Goal: Task Accomplishment & Management: Use online tool/utility

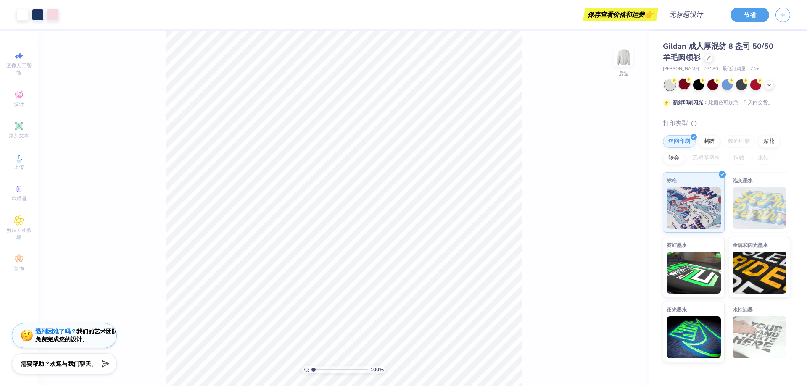
click at [686, 87] on div at bounding box center [684, 84] width 11 height 11
click at [672, 85] on div at bounding box center [670, 84] width 11 height 11
click at [713, 85] on div at bounding box center [713, 84] width 11 height 11
click at [685, 87] on div at bounding box center [684, 84] width 11 height 11
click at [699, 84] on div at bounding box center [699, 84] width 11 height 11
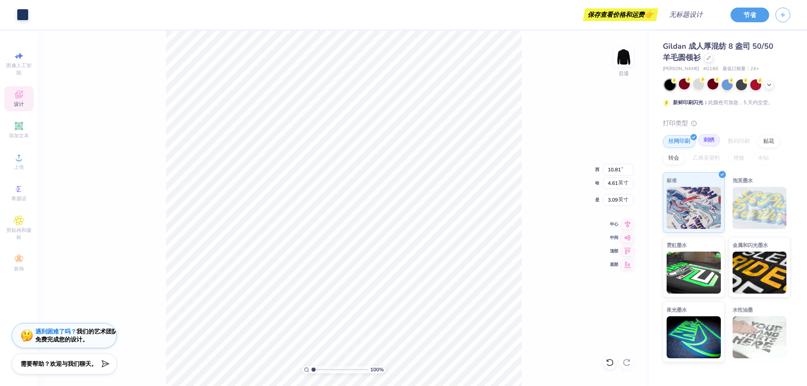
click at [711, 136] on font "刺绣" at bounding box center [709, 140] width 11 height 8
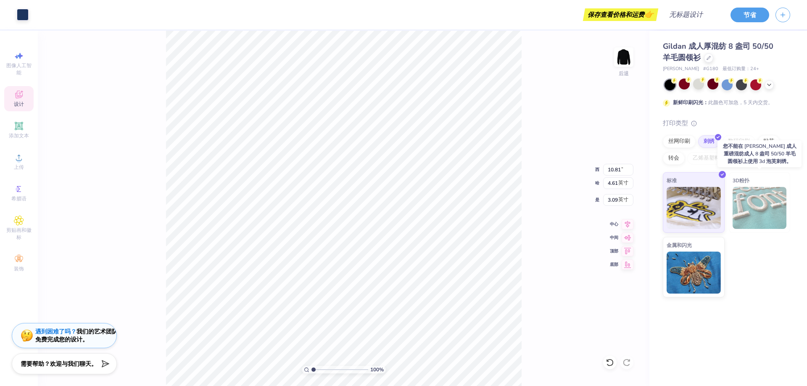
click at [745, 210] on img at bounding box center [760, 208] width 54 height 42
click at [761, 204] on img at bounding box center [760, 208] width 54 height 42
click at [773, 139] on font "贴花" at bounding box center [769, 140] width 11 height 8
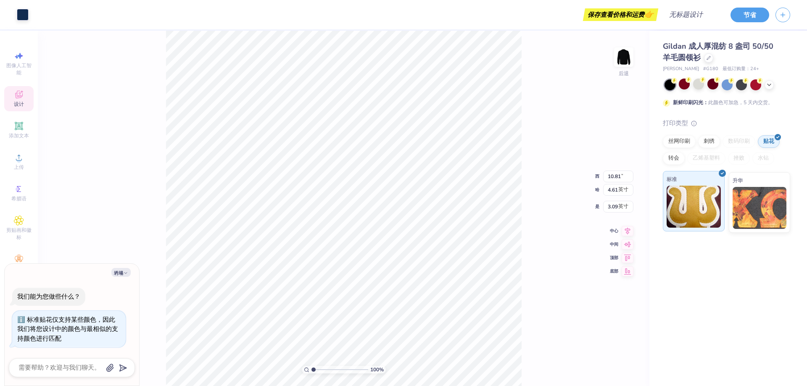
click at [703, 219] on img at bounding box center [694, 207] width 54 height 42
type textarea "x"
click at [710, 267] on div "Gildan 成人厚混纺 8 盎司 50/50 羊毛圆领衫 吉尔丹 # G180 最低订购量： 24 + 新鲜印刷闪光： 此颜色可加急，5 天内交货。 打印类…" at bounding box center [729, 209] width 158 height 356
click at [19, 131] on icon at bounding box center [19, 126] width 10 height 10
type input "5.89"
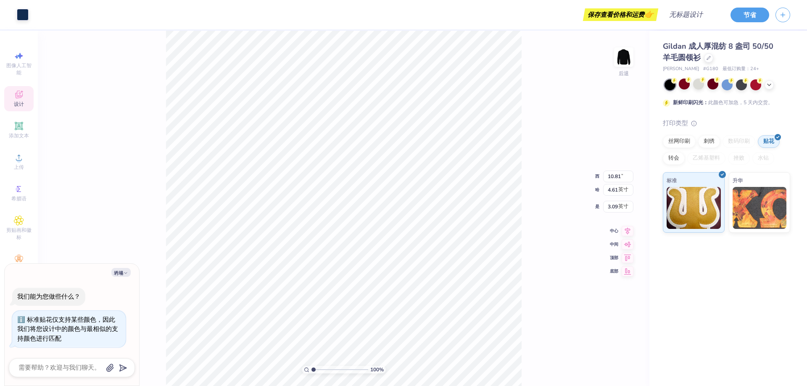
type input "1.71"
type input "11.02"
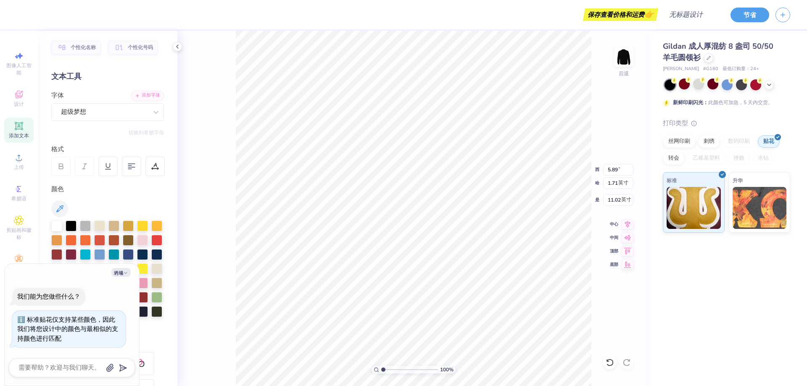
scroll to position [7, 1]
click at [111, 111] on div "超级梦想" at bounding box center [104, 112] width 88 height 13
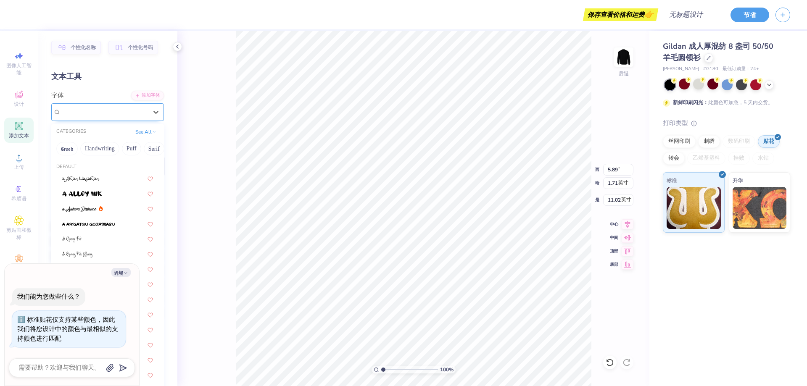
click at [133, 116] on div "超级梦想" at bounding box center [104, 112] width 87 height 10
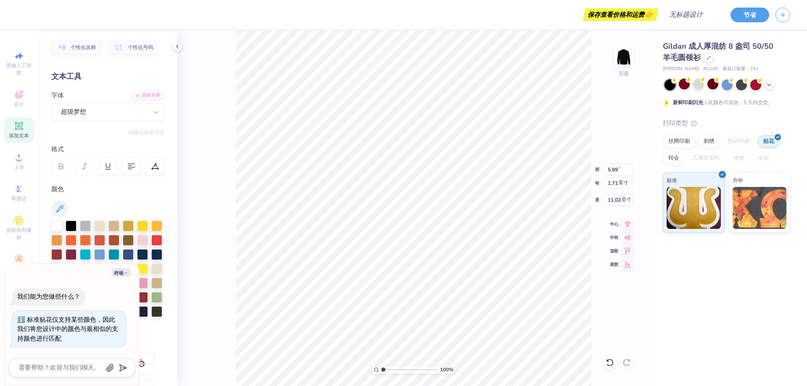
type textarea "x"
type textarea "n"
type textarea "x"
type textarea "nn"
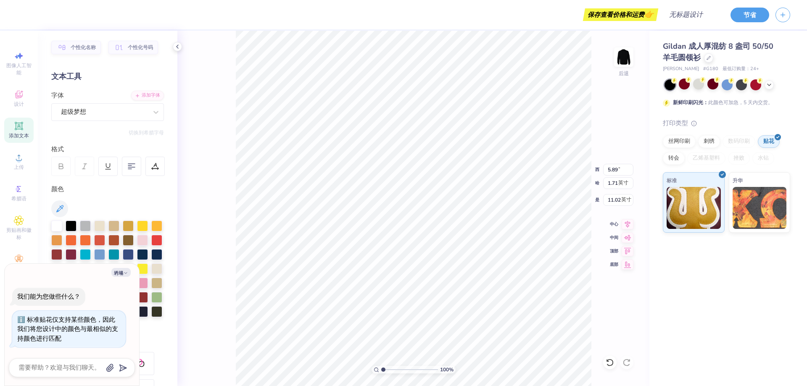
type textarea "x"
type textarea "nnt"
type textarea "x"
type textarea "nnt"
type textarea "x"
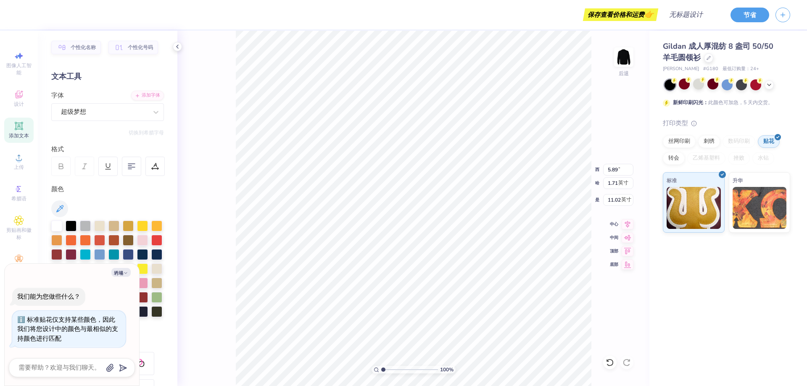
type textarea "nnt"
type textarea "x"
type textarea "nntv"
type textarea "x"
type textarea "nnt"
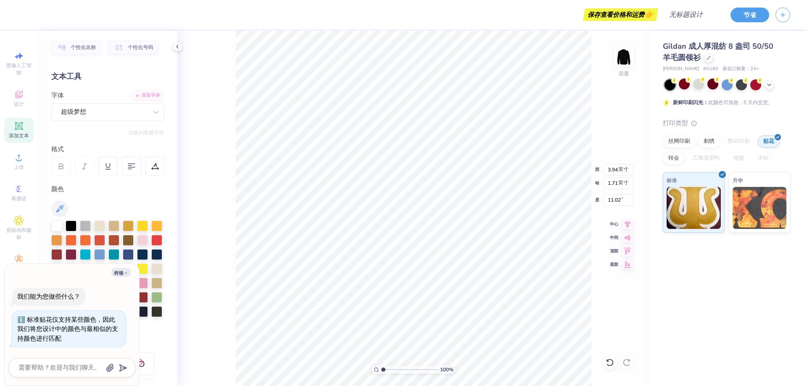
type textarea "x"
type input "4.50"
type textarea "x"
type input "7.98"
type input "3.47"
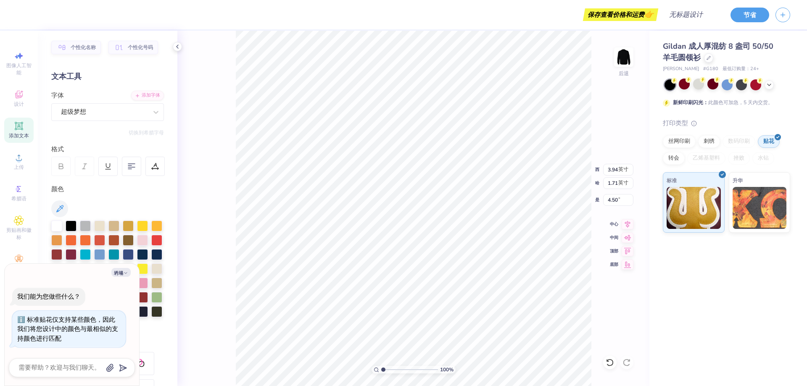
type input "2.92"
type textarea "x"
type input "3.00"
click at [31, 220] on div "剪贴画和徽标" at bounding box center [18, 228] width 29 height 32
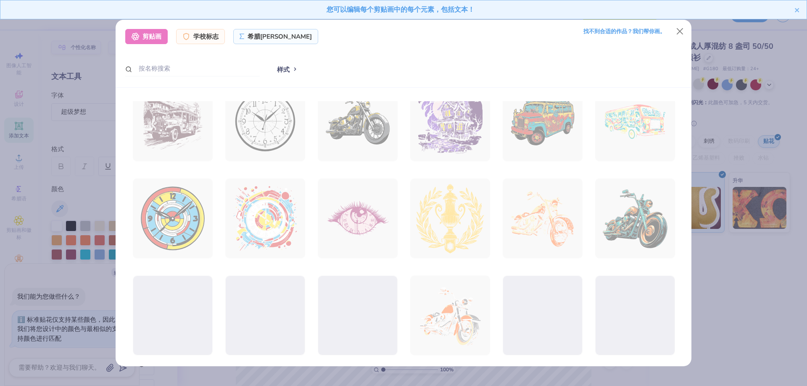
scroll to position [210, 0]
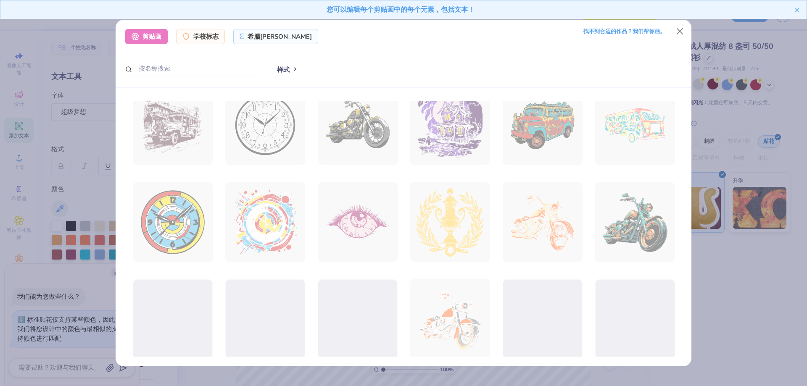
click at [790, 295] on div "剪贴画 学校标志 希腊马克 找不到合适的作品？我们帮你画。 样式" at bounding box center [403, 193] width 807 height 386
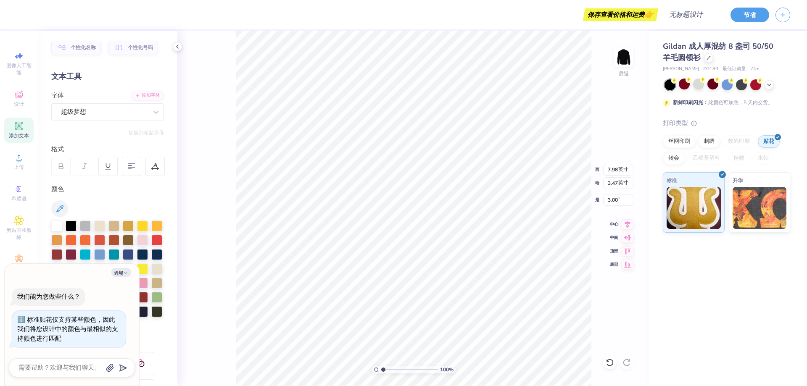
type textarea "x"
type input "3.42"
type textarea "x"
type input "10.81"
type input "4.61"
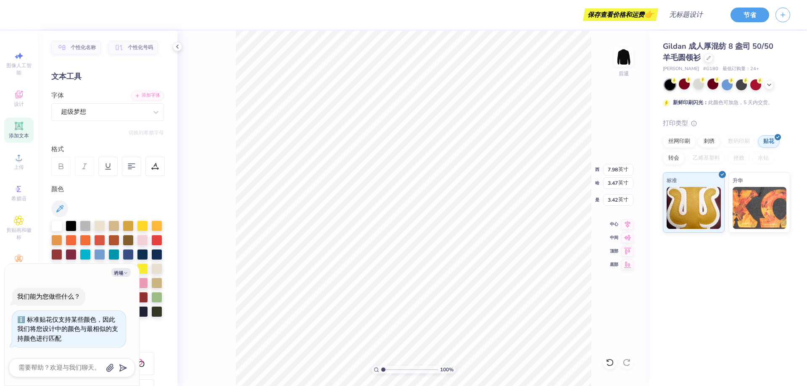
type input "3.09"
type textarea "x"
type input "10.72"
type input "4.48"
type input "3.12"
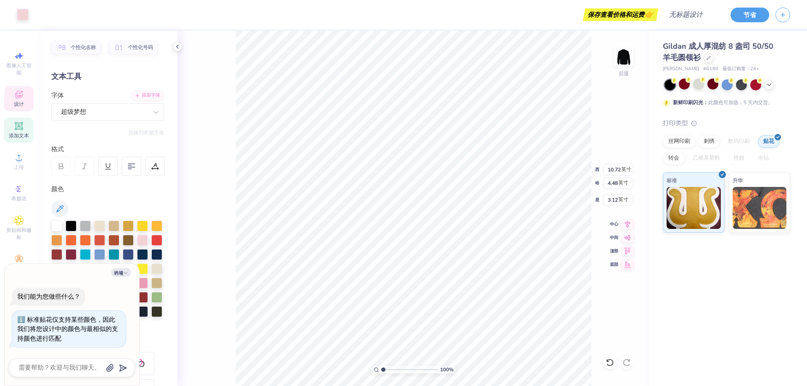
type textarea "x"
type input "10.09"
type textarea "x"
type input "3.12"
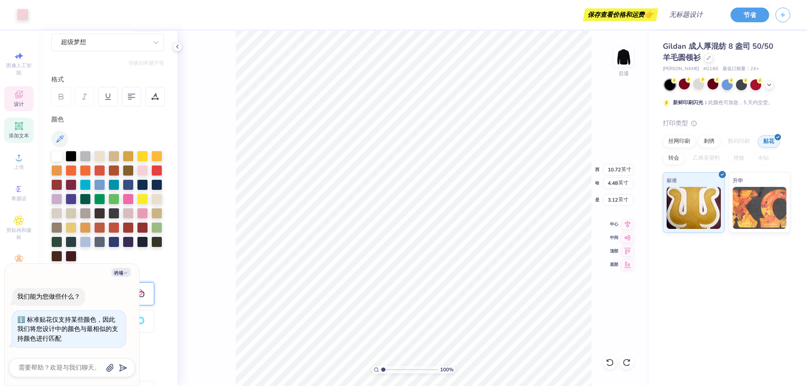
scroll to position [140, 0]
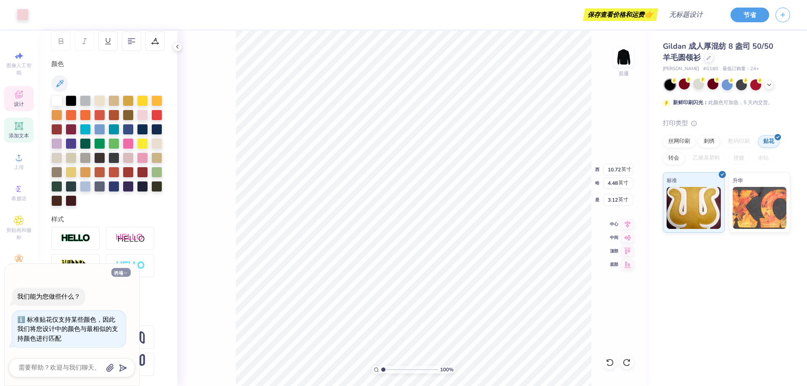
click at [124, 273] on icon "button" at bounding box center [125, 273] width 5 height 5
type textarea "x"
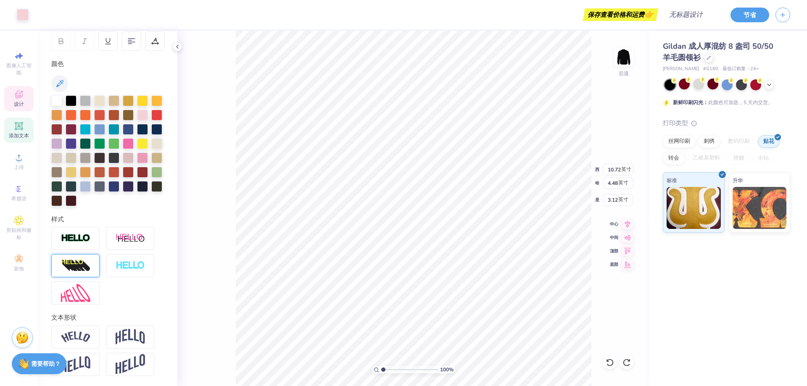
click at [84, 257] on div at bounding box center [75, 265] width 48 height 23
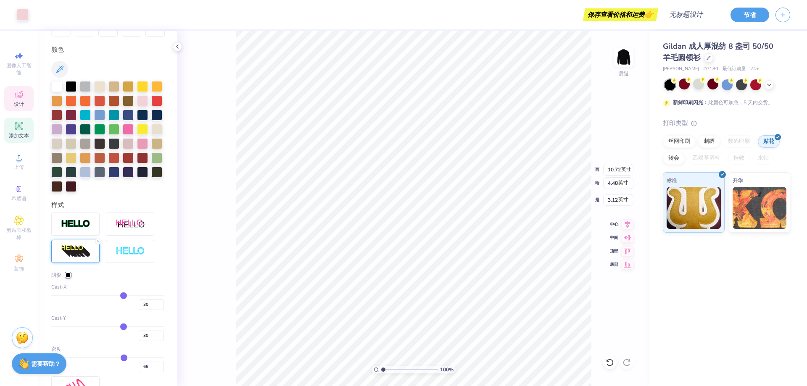
type input "10.37"
type input "4.51"
type input "3.42"
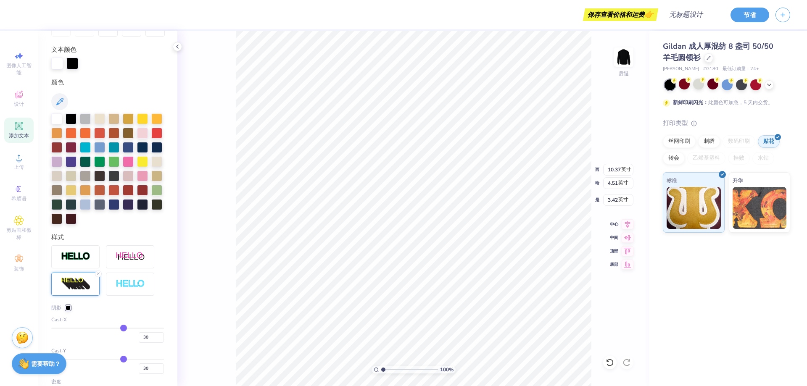
scroll to position [7, 1]
click at [144, 118] on div at bounding box center [142, 118] width 11 height 11
click at [137, 167] on div at bounding box center [142, 161] width 11 height 11
type input "9.10"
click at [768, 85] on icon at bounding box center [769, 84] width 7 height 7
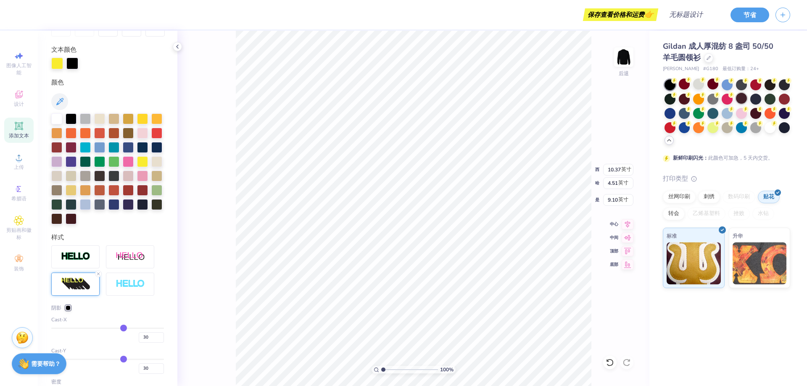
click at [743, 105] on div at bounding box center [728, 112] width 126 height 66
click at [743, 110] on icon at bounding box center [746, 109] width 6 height 6
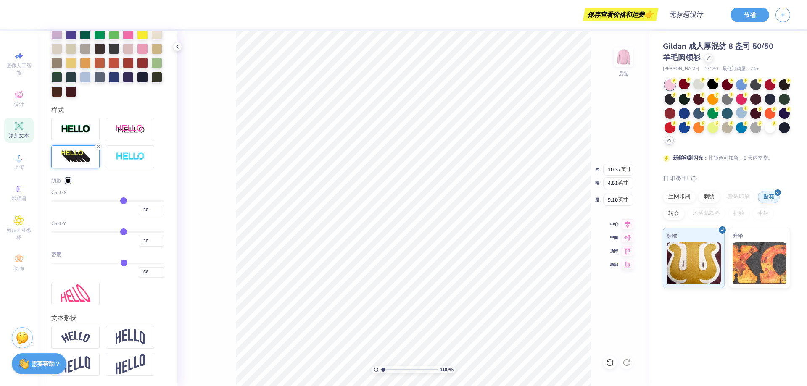
scroll to position [281, 0]
click at [82, 293] on img at bounding box center [75, 294] width 29 height 18
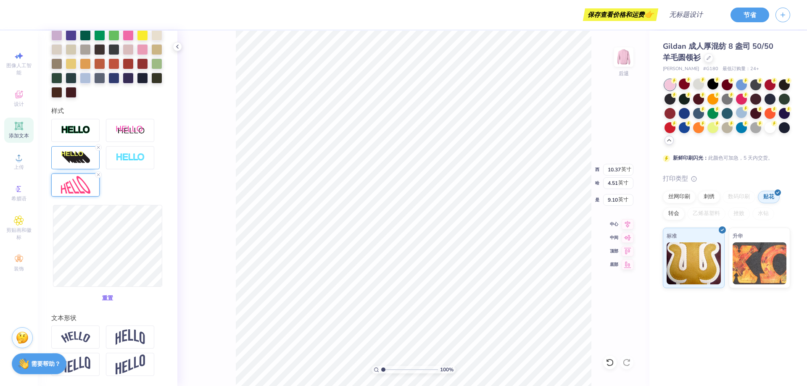
scroll to position [7, 1]
type textarea "nnvt"
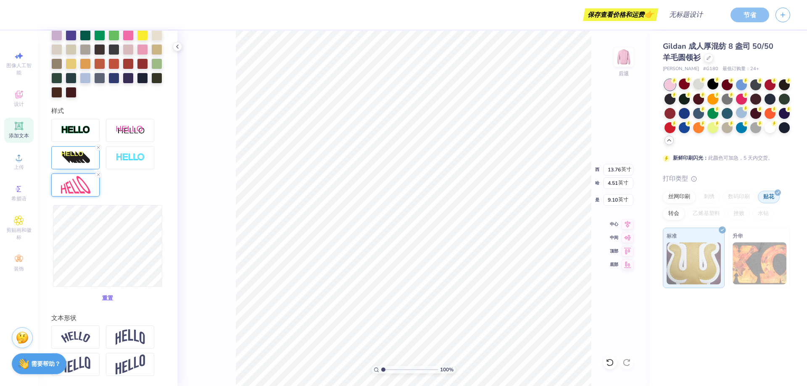
type input "13.76"
type input "10.81"
type input "4.61"
type input "3.09"
type input "11.00"
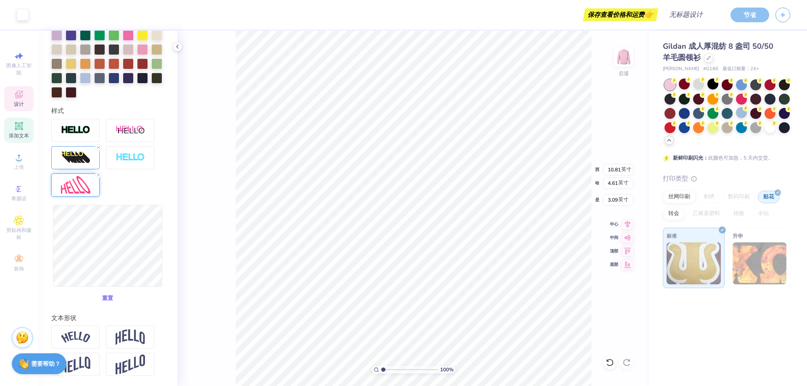
type input "4.83"
type input "3.00"
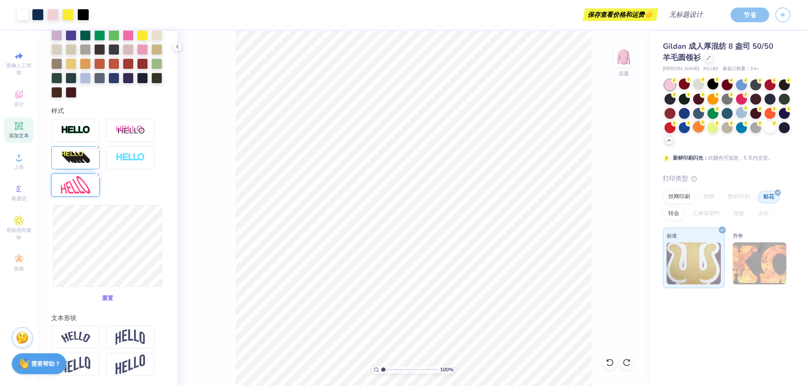
click at [696, 122] on div at bounding box center [699, 127] width 11 height 11
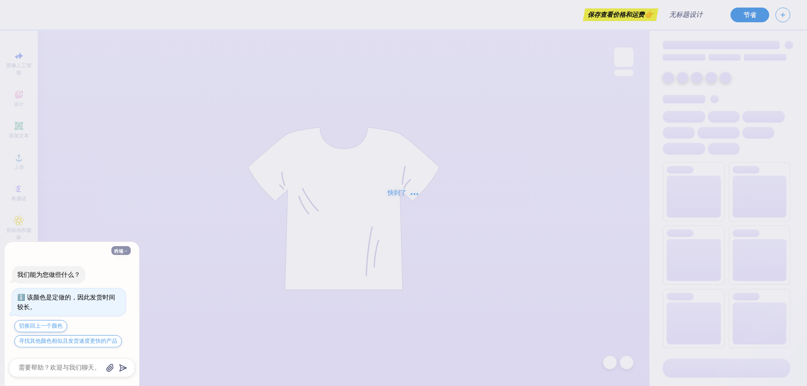
click at [114, 252] on font "坍塌" at bounding box center [118, 252] width 9 height 6
type textarea "x"
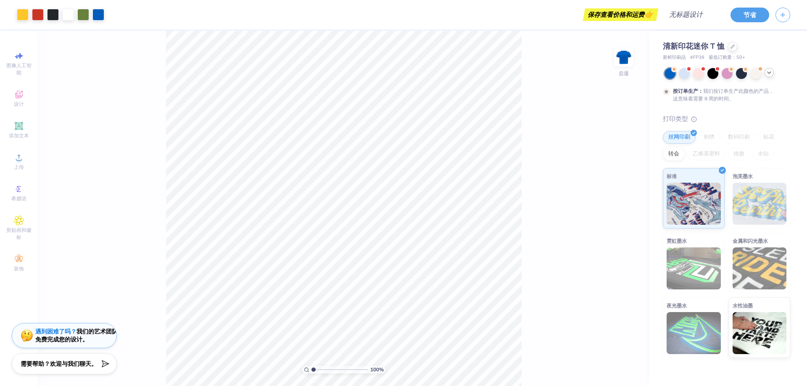
click at [768, 74] on icon at bounding box center [769, 72] width 7 height 7
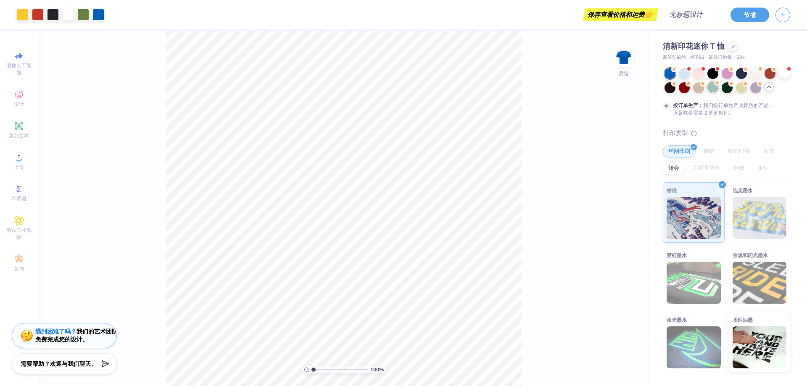
click at [715, 88] on div at bounding box center [713, 87] width 11 height 11
click at [85, 13] on div at bounding box center [83, 14] width 12 height 12
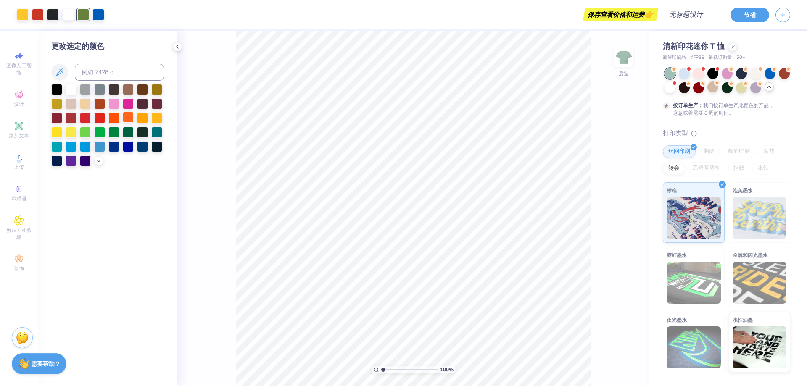
click at [125, 112] on div at bounding box center [128, 117] width 11 height 11
click at [136, 123] on div at bounding box center [107, 125] width 113 height 82
click at [138, 129] on div at bounding box center [142, 131] width 11 height 11
click at [215, 138] on div "100 % 后退" at bounding box center [413, 209] width 472 height 356
click at [177, 45] on icon at bounding box center [177, 46] width 7 height 7
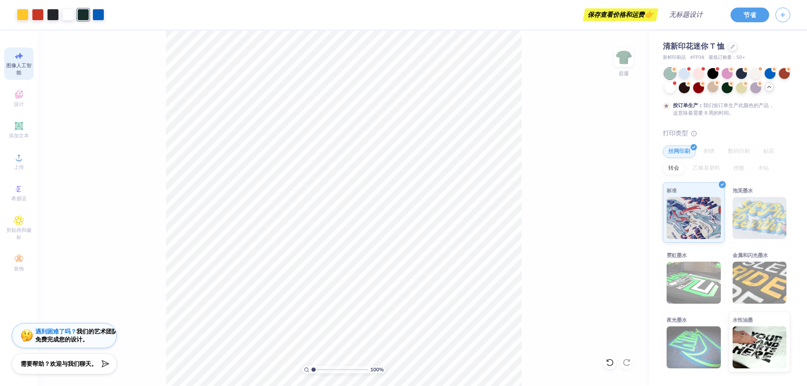
click at [19, 63] on font "图像人工智能" at bounding box center [18, 69] width 25 height 14
select select "4"
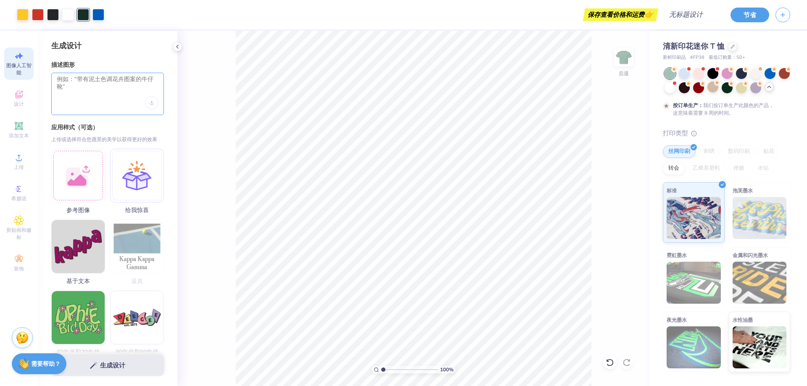
click at [98, 84] on textarea at bounding box center [108, 86] width 102 height 21
click at [110, 82] on textarea at bounding box center [108, 86] width 102 height 21
type textarea "n"
type textarea "拿着篮球的鸡"
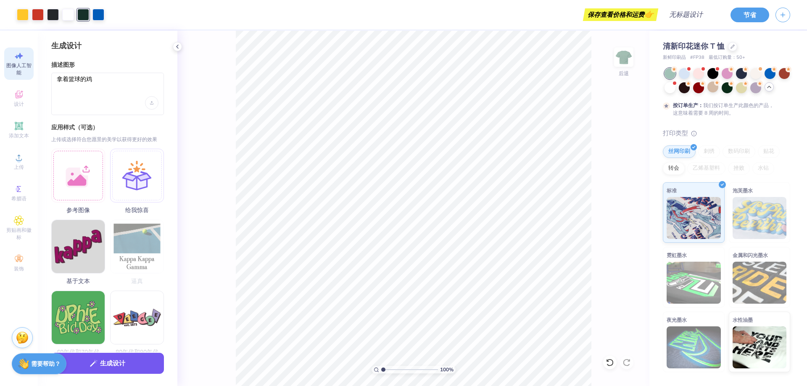
click at [101, 359] on font "生成设计" at bounding box center [112, 364] width 25 height 10
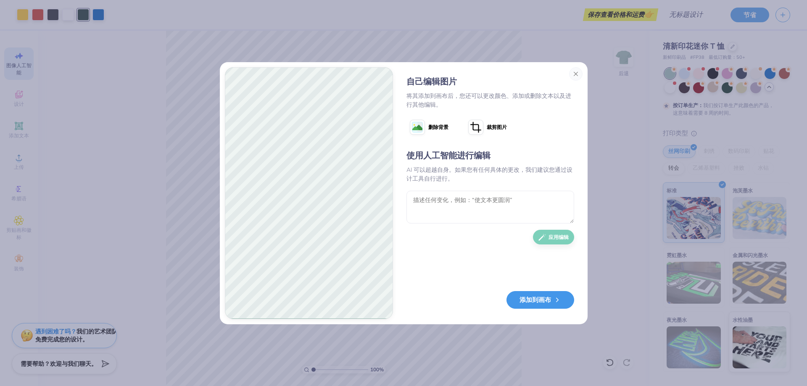
click at [551, 300] on button "添加到画布" at bounding box center [541, 300] width 68 height 18
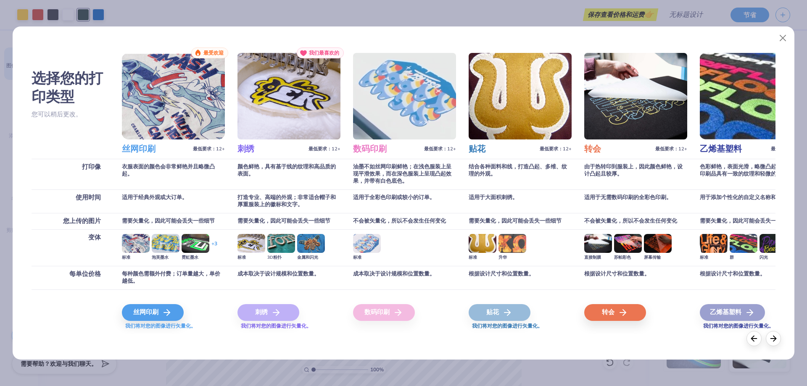
click at [271, 312] on div "刺绣" at bounding box center [269, 312] width 62 height 17
click at [286, 312] on div "刺绣" at bounding box center [269, 312] width 62 height 17
click at [169, 310] on icon at bounding box center [169, 313] width 10 height 10
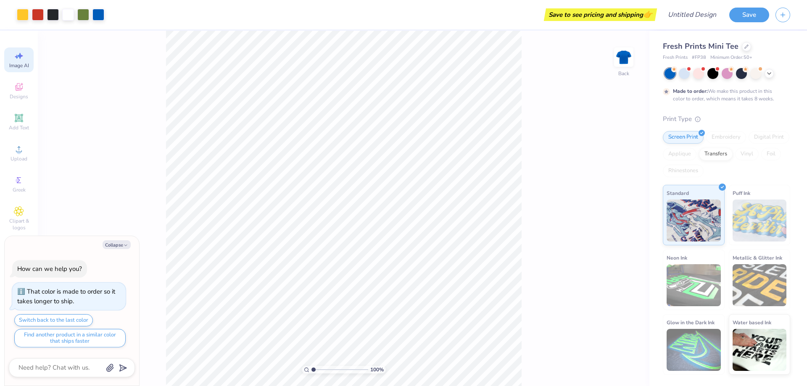
click at [24, 64] on span "Image AI" at bounding box center [19, 65] width 20 height 7
type textarea "x"
select select "4"
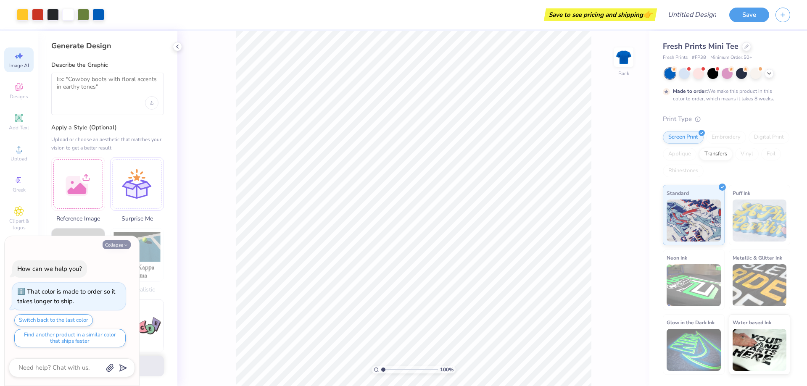
click at [126, 248] on icon "button" at bounding box center [125, 245] width 5 height 5
type textarea "x"
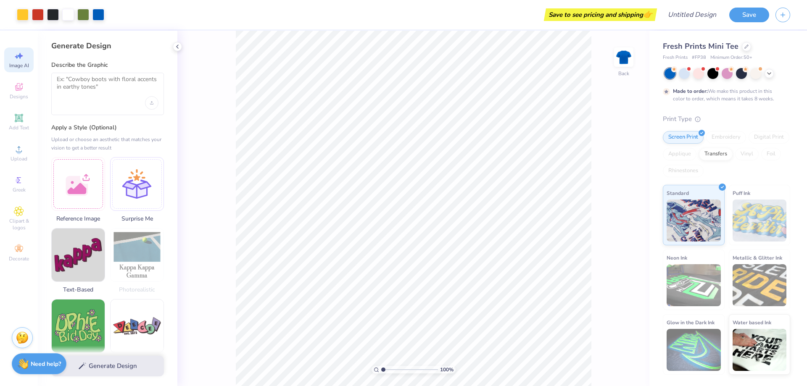
click at [207, 148] on div "100 % Back" at bounding box center [413, 209] width 472 height 356
click at [181, 47] on div at bounding box center [177, 46] width 9 height 9
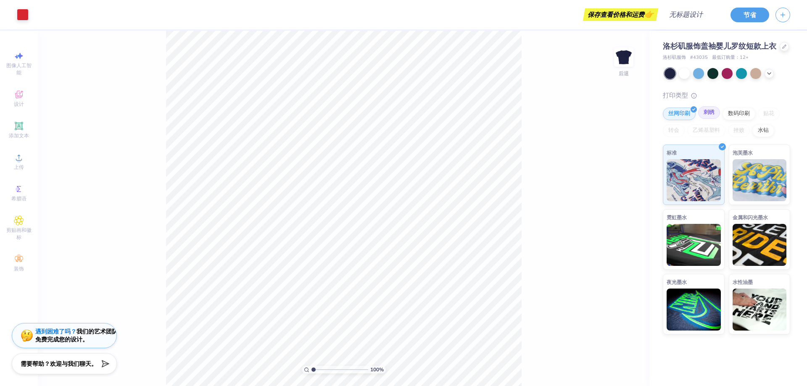
click at [711, 116] on font "刺绣" at bounding box center [709, 113] width 11 height 8
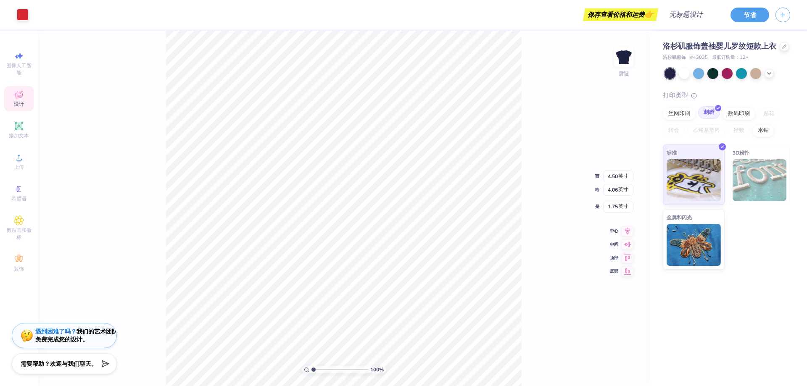
click at [711, 118] on div "刺绣" at bounding box center [710, 112] width 22 height 13
click at [752, 182] on img at bounding box center [760, 180] width 54 height 42
click at [713, 240] on img at bounding box center [694, 244] width 54 height 42
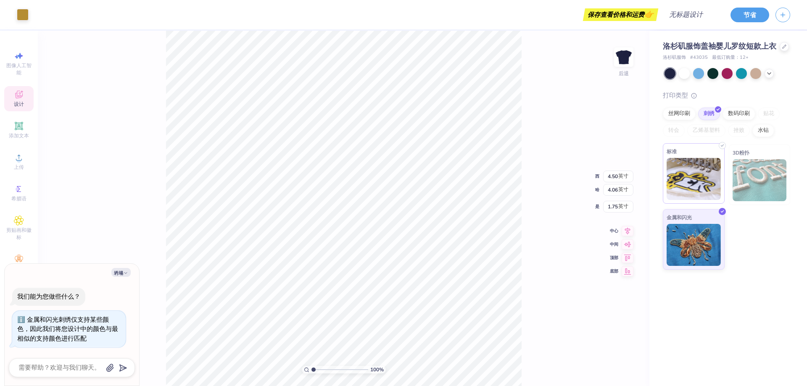
click at [684, 193] on img at bounding box center [694, 179] width 54 height 42
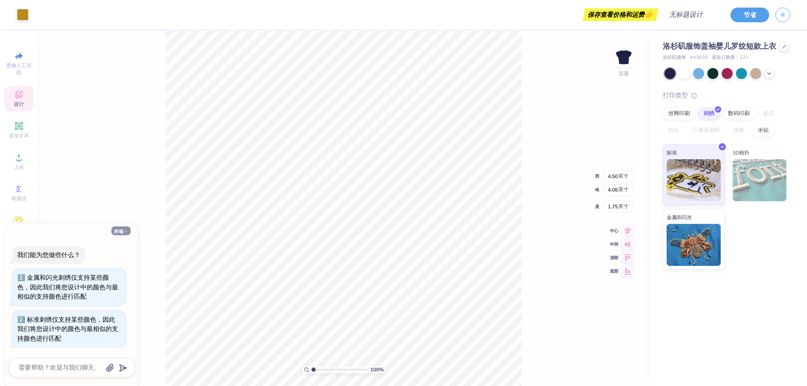
click at [119, 231] on font "坍塌" at bounding box center [118, 232] width 9 height 6
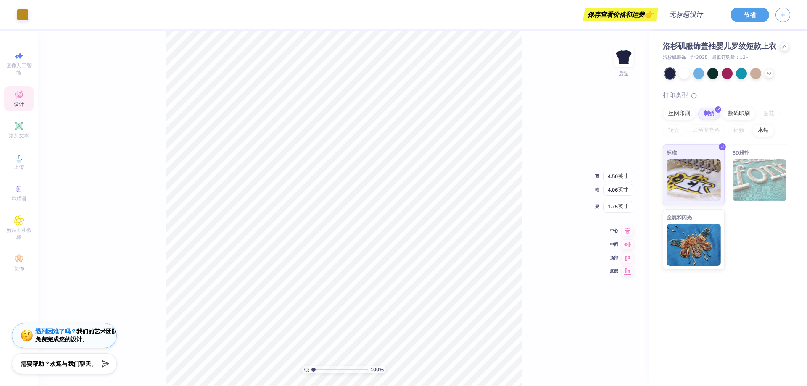
click at [752, 167] on img at bounding box center [760, 180] width 54 height 42
click at [764, 130] on font "水钻" at bounding box center [763, 129] width 11 height 8
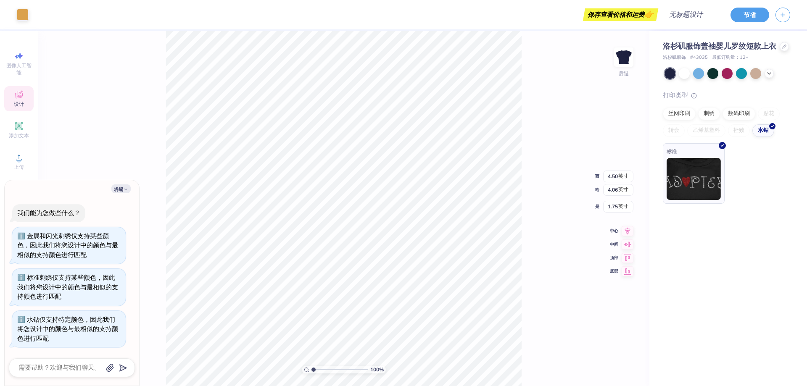
click at [714, 181] on img at bounding box center [694, 179] width 54 height 42
click at [13, 98] on div "设计" at bounding box center [18, 98] width 29 height 25
click at [117, 188] on font "坍塌" at bounding box center [118, 190] width 9 height 6
type textarea "x"
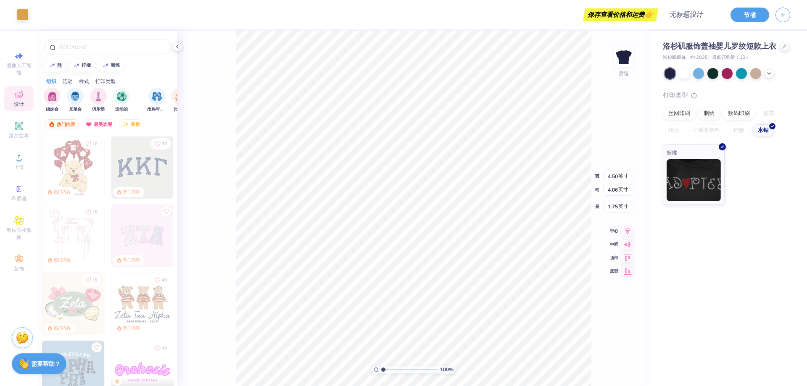
type input "1.59"
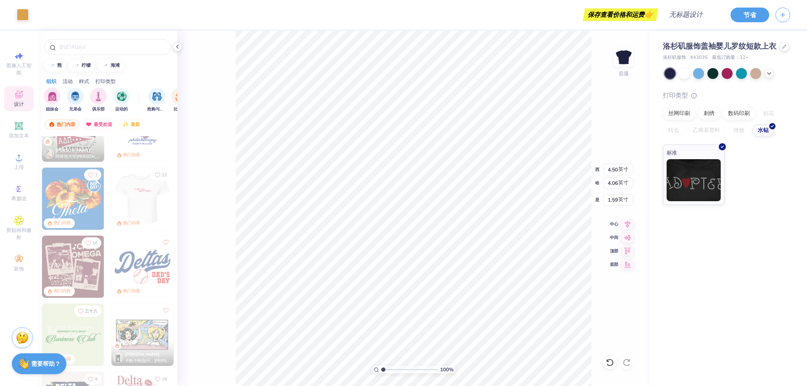
scroll to position [757, 0]
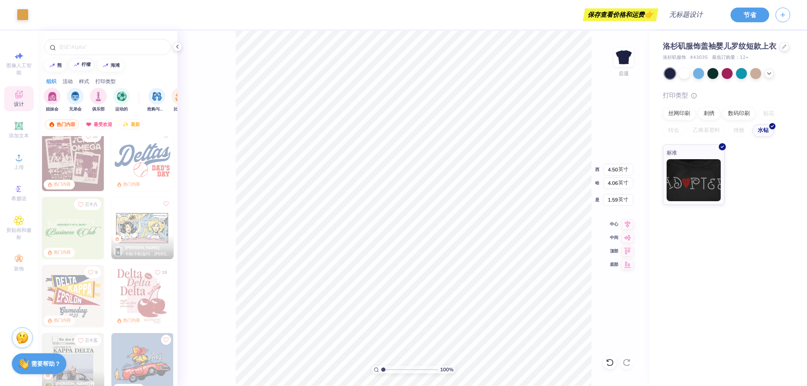
click at [89, 65] on font "柠檬" at bounding box center [86, 64] width 9 height 6
type input "lemon"
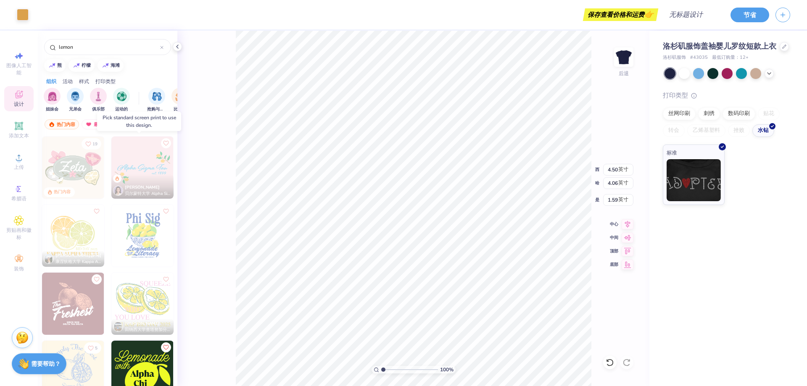
click at [130, 175] on div "[PERSON_NAME]蒙特大学 Alpha Sigma Tau" at bounding box center [142, 187] width 62 height 24
